Goal: Transaction & Acquisition: Subscribe to service/newsletter

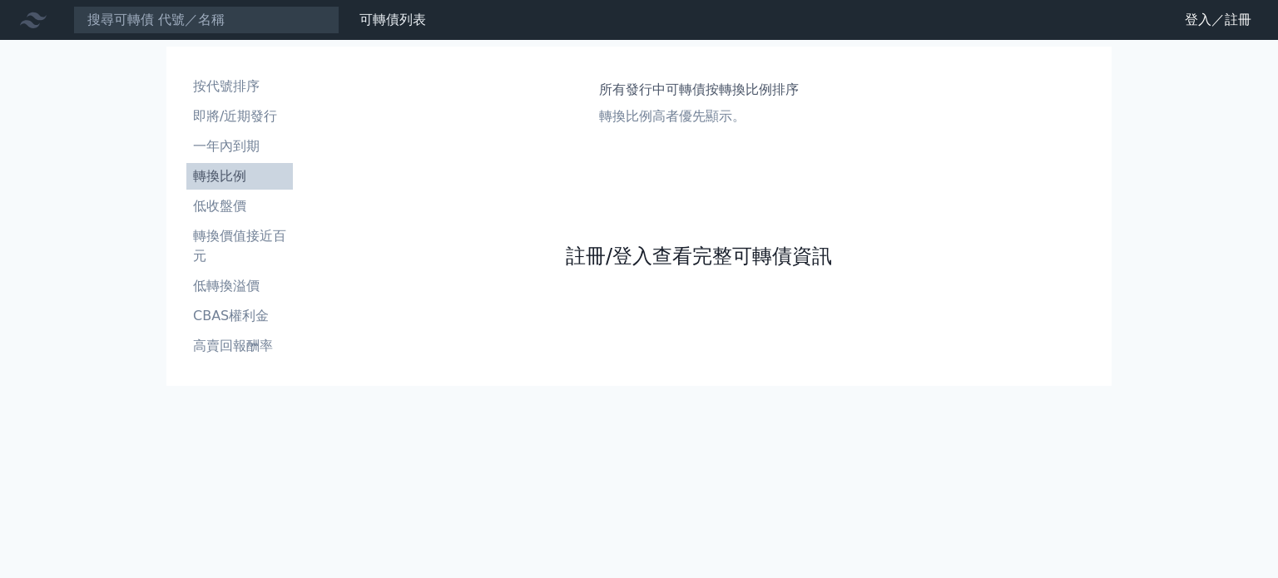
click at [684, 253] on link "註冊/登入查看完整可轉債資訊" at bounding box center [699, 256] width 266 height 27
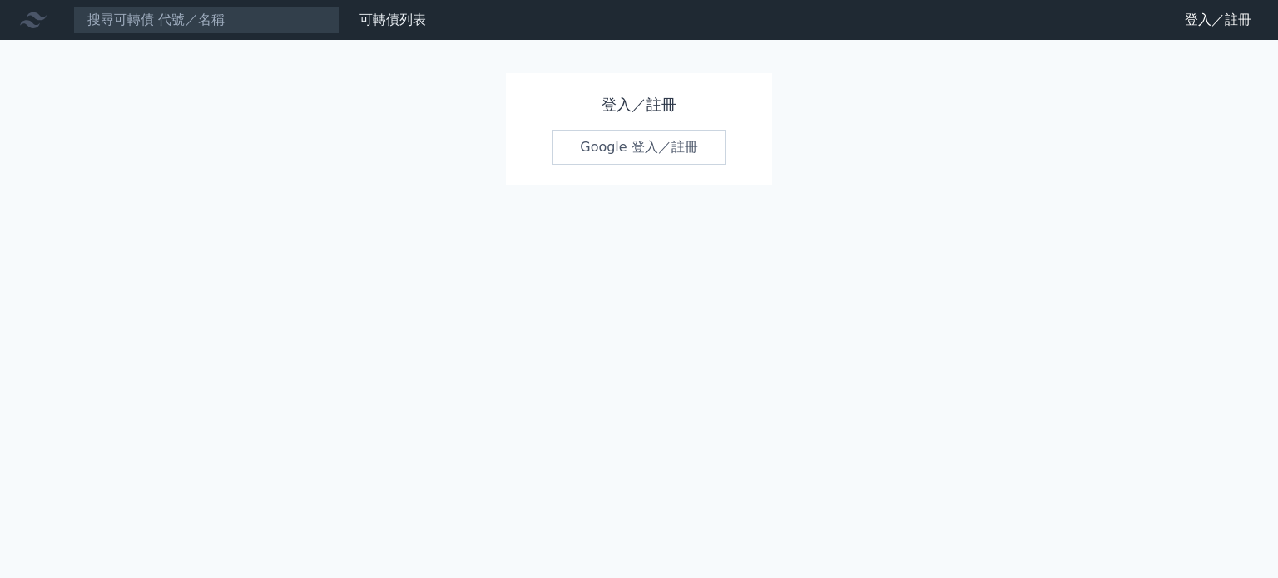
click at [666, 136] on link "Google 登入／註冊" at bounding box center [639, 147] width 173 height 35
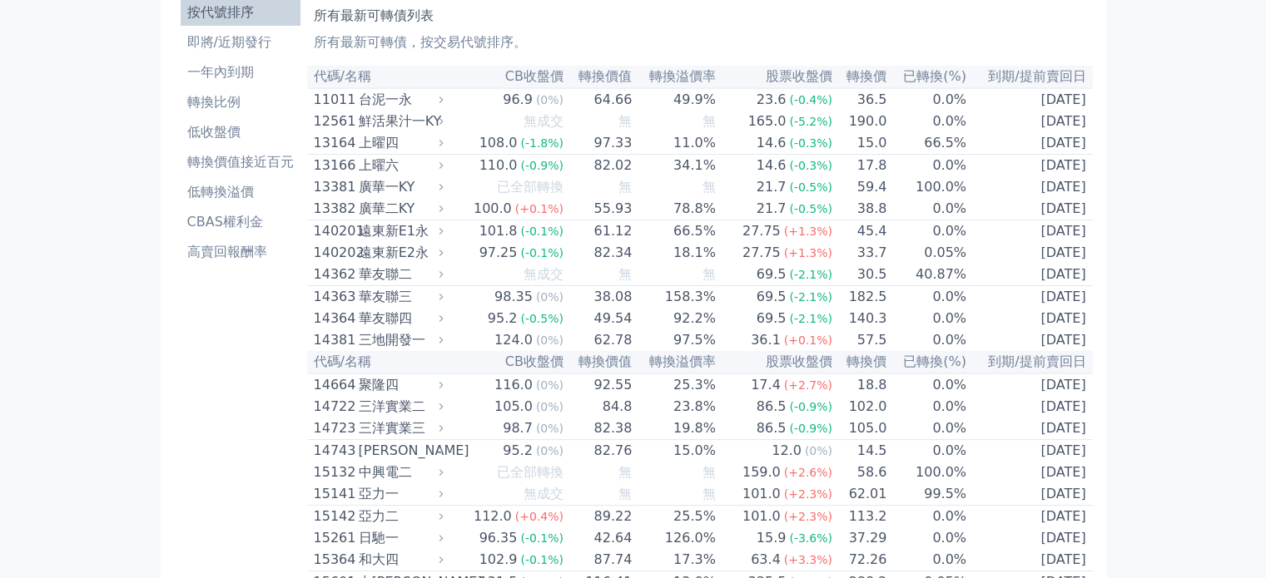
scroll to position [2031, 0]
